Goal: Find specific page/section: Find specific page/section

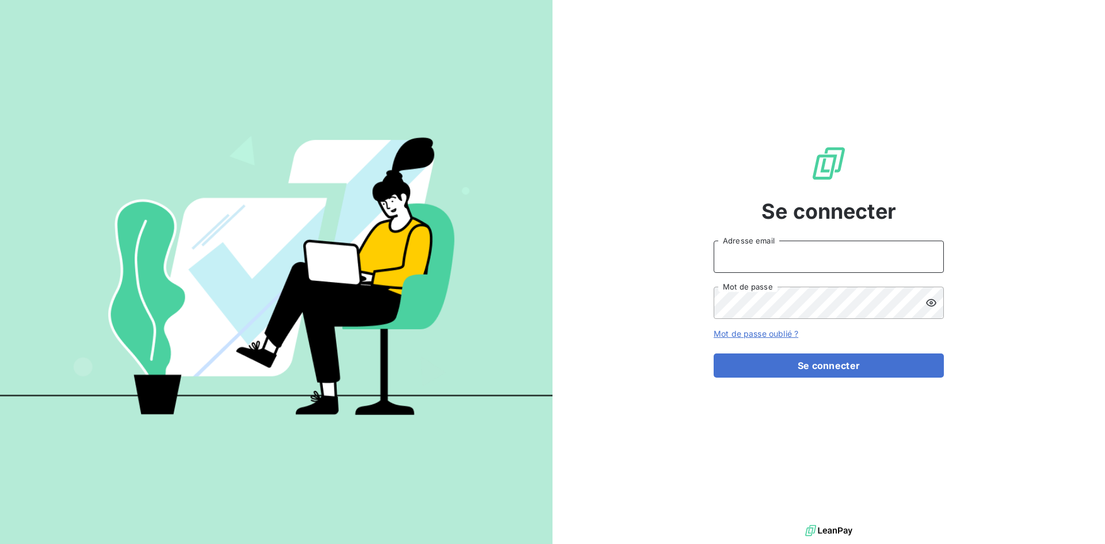
click at [788, 261] on input "Adresse email" at bounding box center [829, 257] width 230 height 32
type input "[EMAIL_ADDRESS][DOMAIN_NAME]"
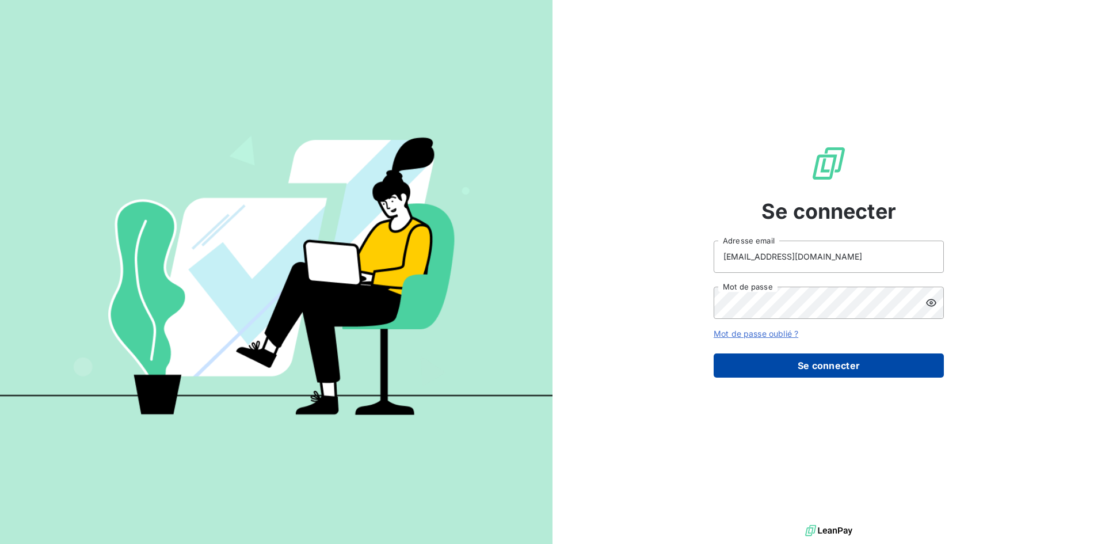
click at [832, 372] on button "Se connecter" at bounding box center [829, 365] width 230 height 24
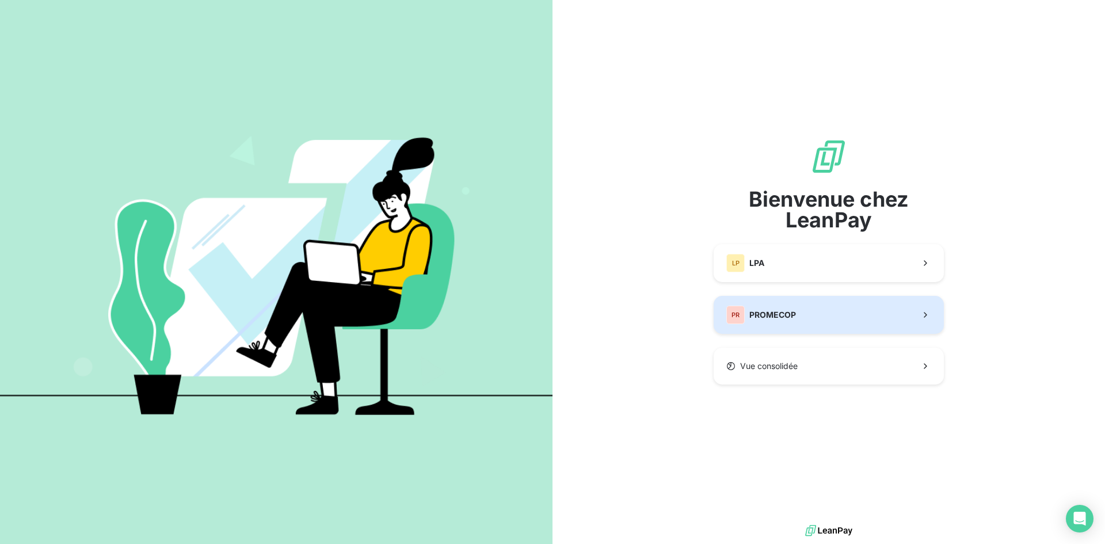
click at [819, 322] on button "PR PROMECOP" at bounding box center [829, 315] width 230 height 38
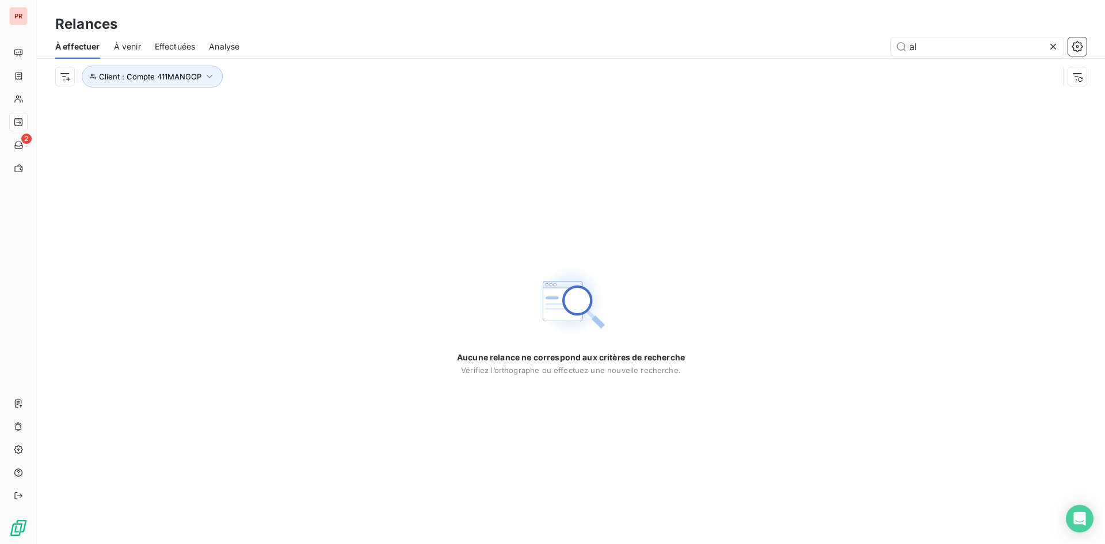
click at [1059, 43] on div at bounding box center [1056, 46] width 16 height 18
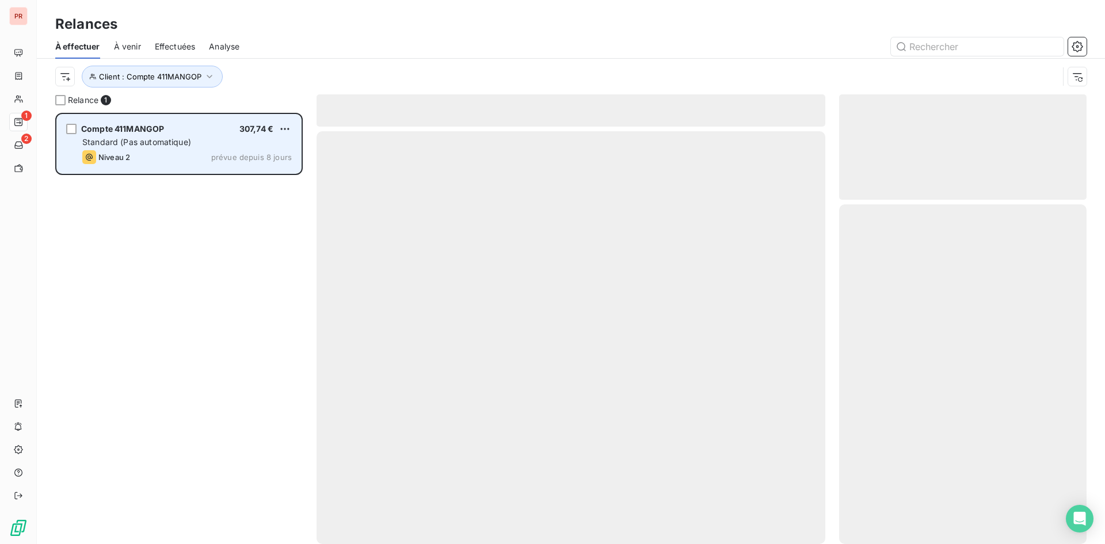
scroll to position [423, 239]
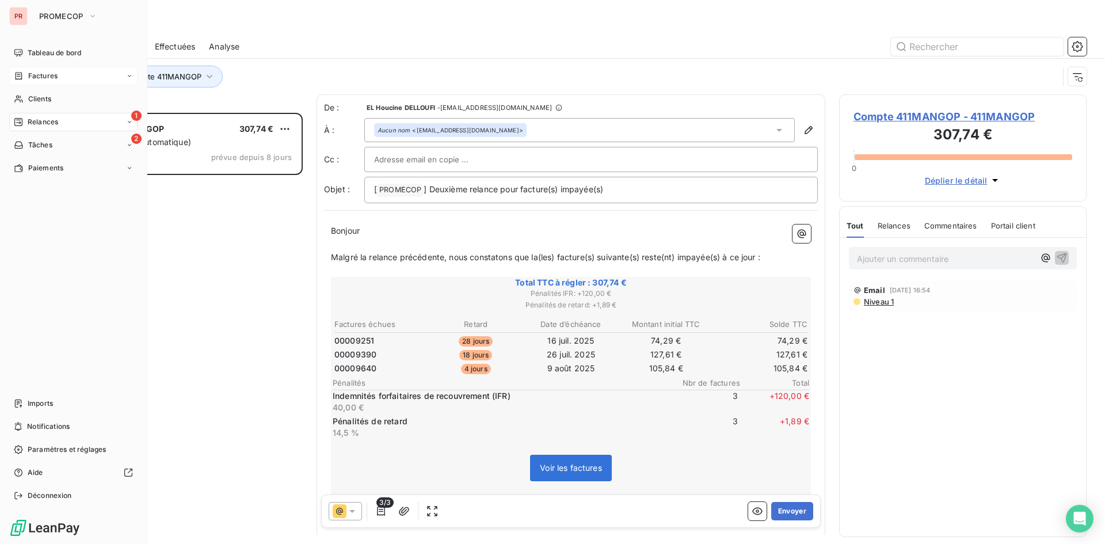
click at [58, 78] on div "Factures" at bounding box center [73, 76] width 128 height 18
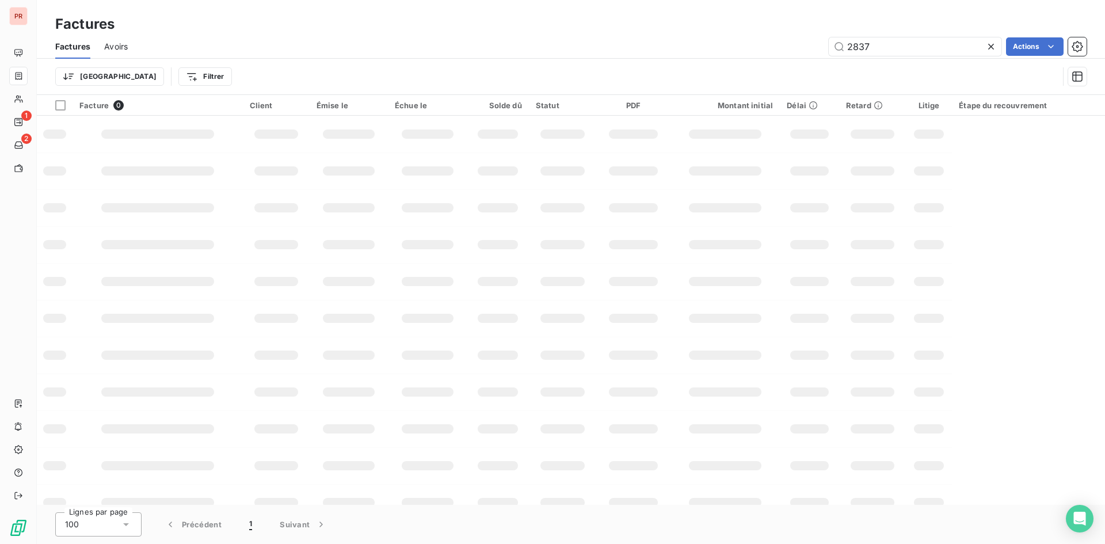
drag, startPoint x: 919, startPoint y: 45, endPoint x: 798, endPoint y: 49, distance: 121.5
click at [798, 49] on div "2837 Actions" at bounding box center [614, 46] width 945 height 18
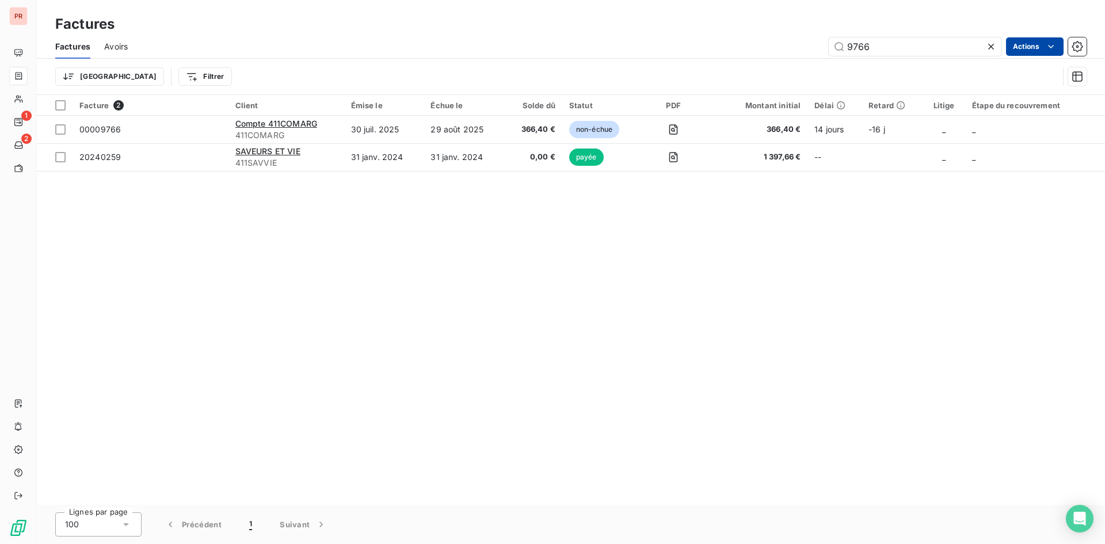
type input "9766"
click at [1029, 42] on html "PR 1 2 Factures Factures Avoirs 9766 Actions Mettre les factures en litige (0 f…" at bounding box center [552, 272] width 1105 height 544
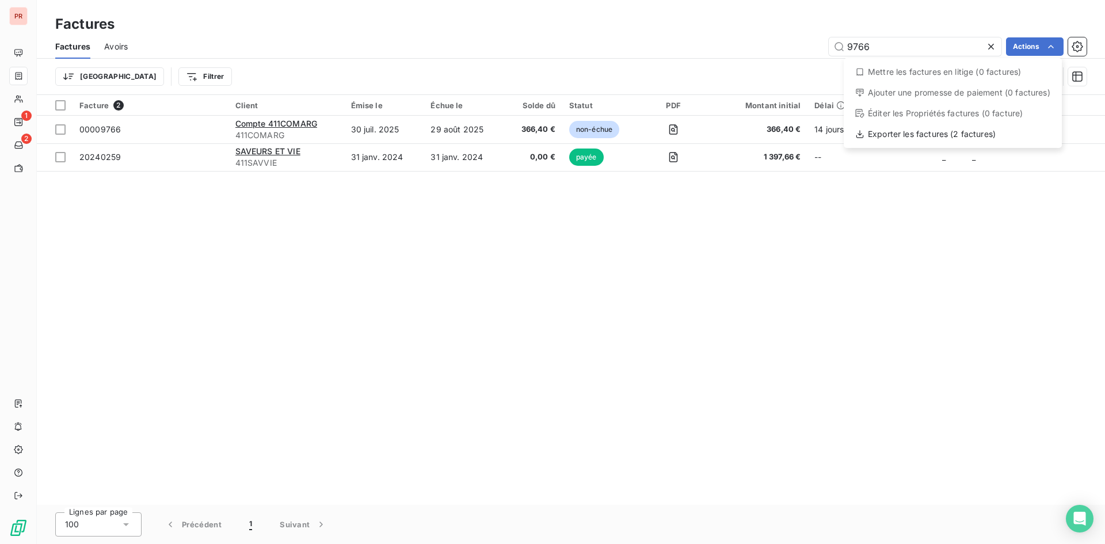
click at [277, 127] on html "PR 1 2 Factures Factures Avoirs 9766 Actions Mettre les factures en litige (0 f…" at bounding box center [552, 272] width 1105 height 544
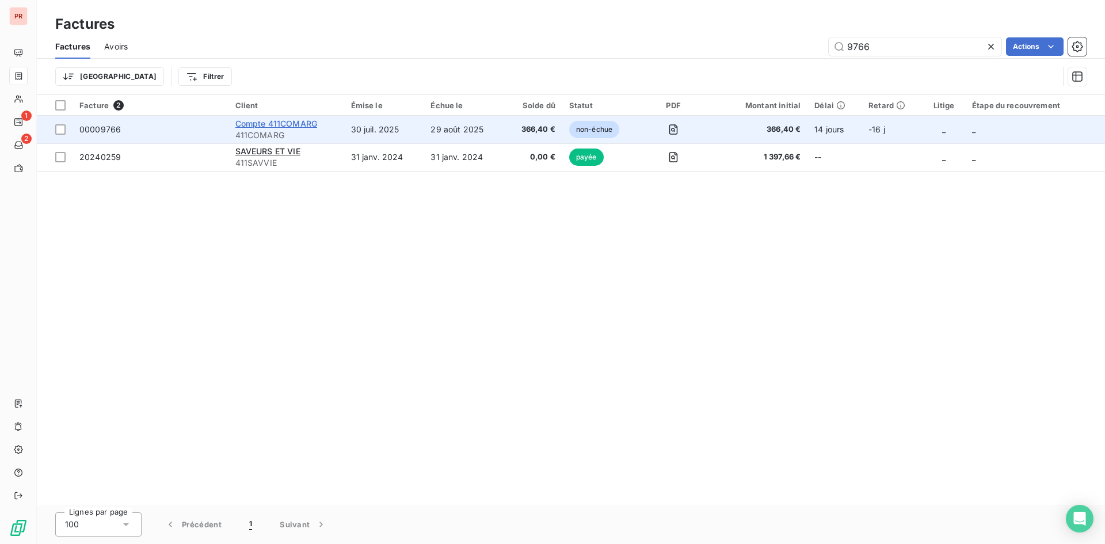
click at [296, 125] on span "Compte 411COMARG" at bounding box center [276, 124] width 82 height 10
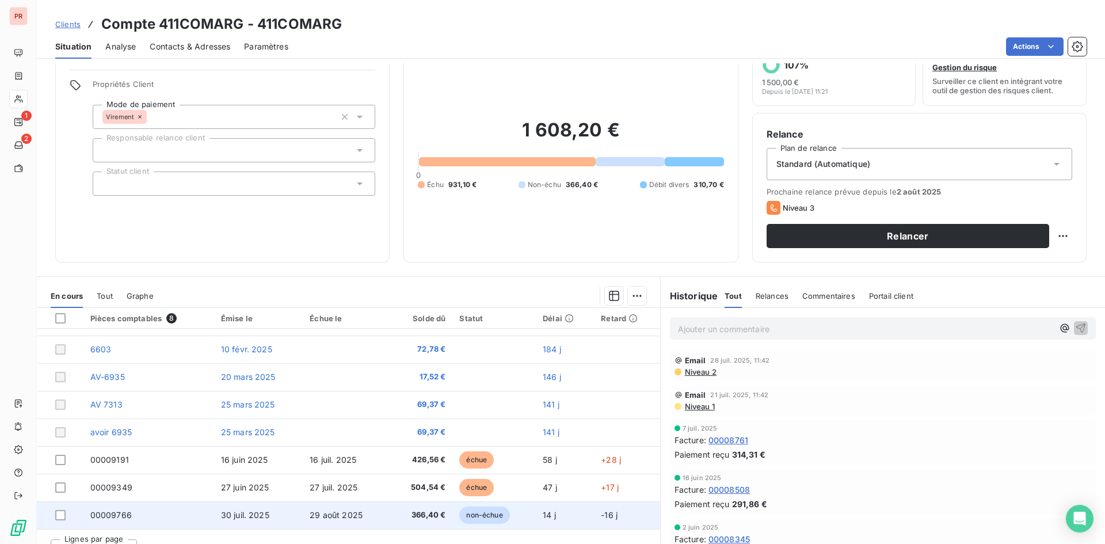
scroll to position [58, 0]
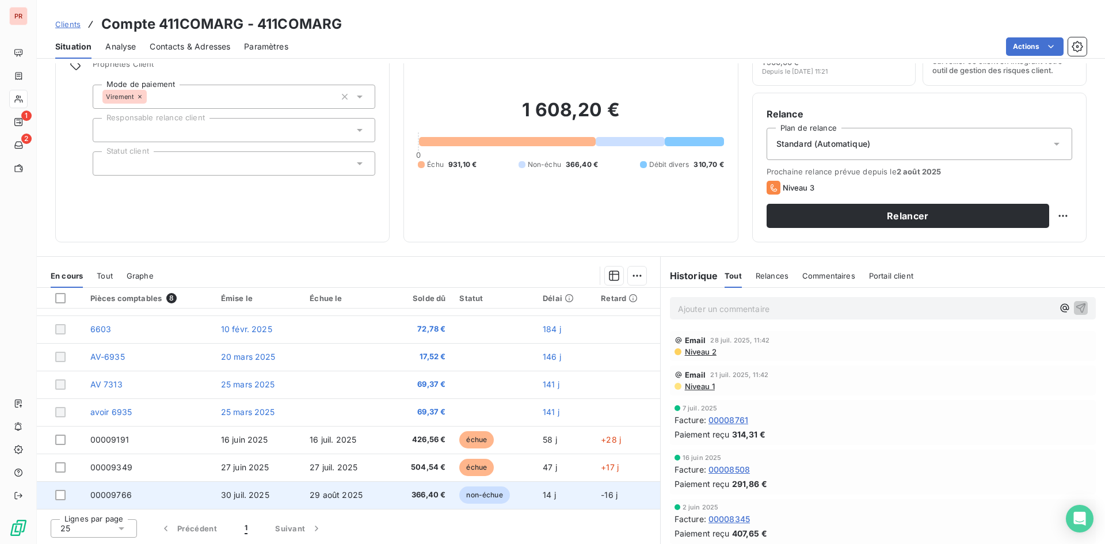
click at [150, 492] on td "00009766" at bounding box center [148, 495] width 131 height 28
